Goal: Task Accomplishment & Management: Manage account settings

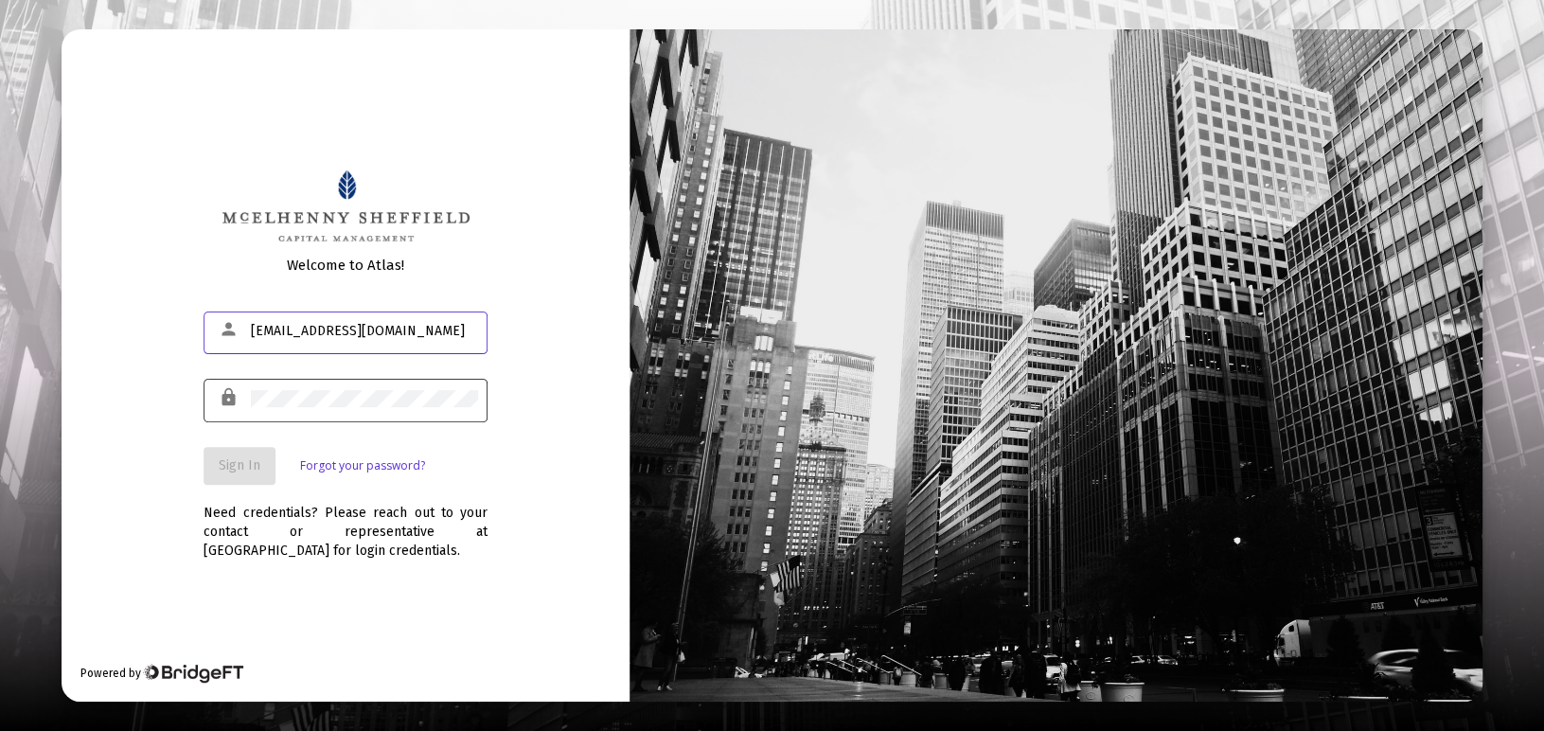
type input "[EMAIL_ADDRESS][DOMAIN_NAME]"
click at [254, 466] on span "Sign In" at bounding box center [240, 465] width 42 height 16
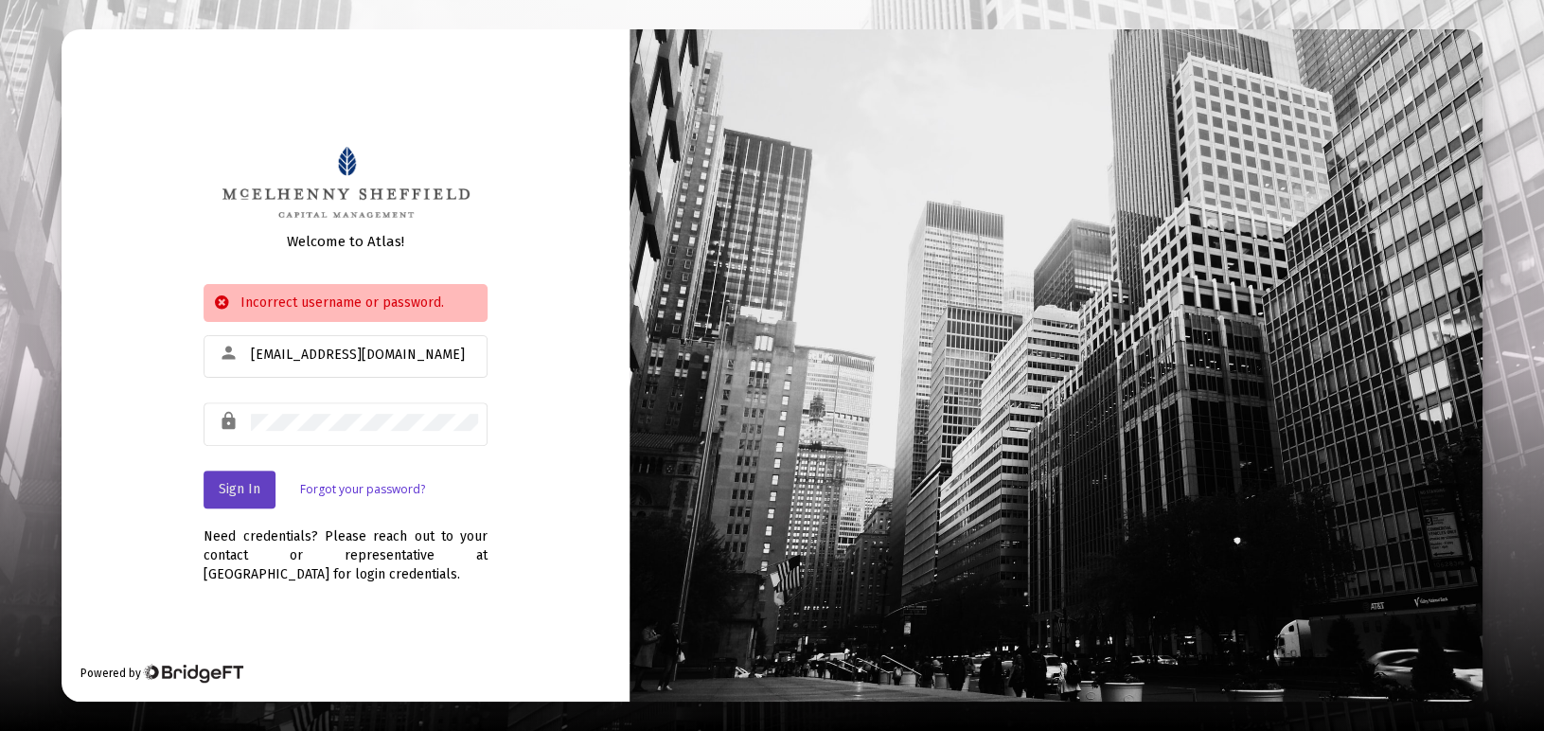
click at [264, 488] on button "Sign In" at bounding box center [240, 489] width 72 height 38
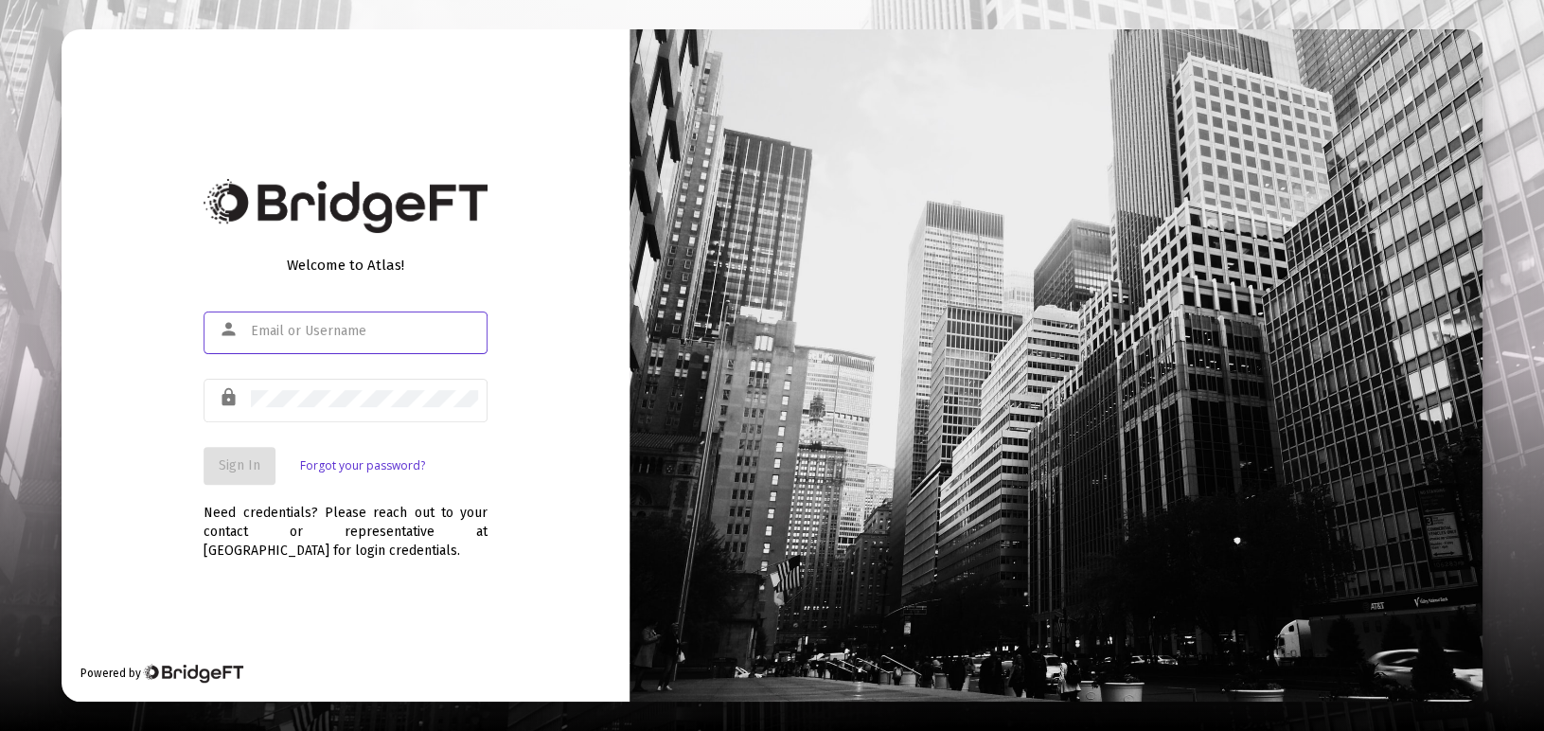
click at [375, 327] on input "text" at bounding box center [364, 331] width 227 height 15
type input "ubruce2090@aol.com"
click at [256, 463] on span "Sign In" at bounding box center [240, 465] width 42 height 16
